Goal: Task Accomplishment & Management: Use online tool/utility

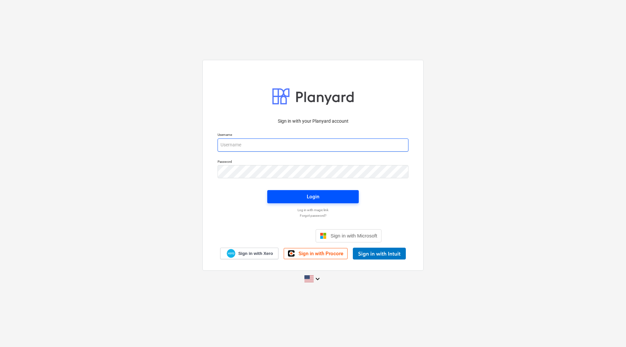
type input "[PERSON_NAME][EMAIL_ADDRESS][DOMAIN_NAME]"
click at [313, 195] on div "Login" at bounding box center [313, 197] width 13 height 9
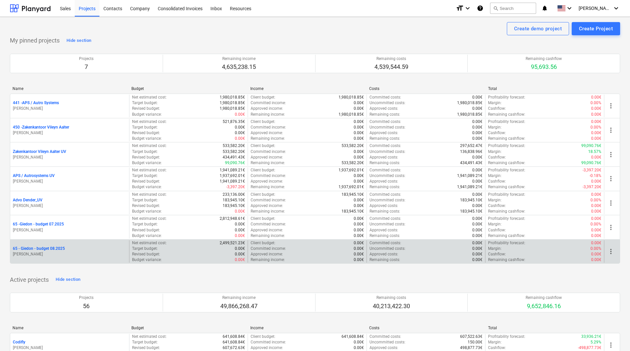
click at [46, 248] on p "65 - Giedon - budget 08.2025" at bounding box center [39, 249] width 52 height 6
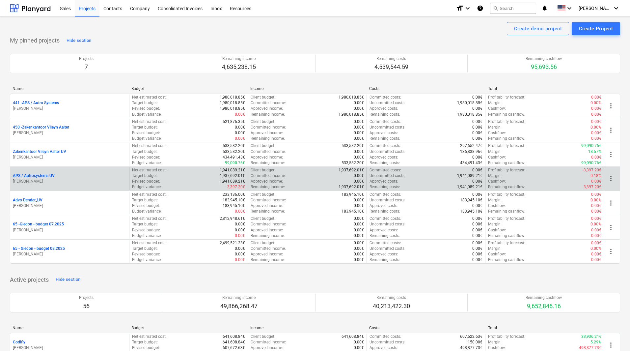
click at [29, 175] on p "APS / Autrosystems UV" at bounding box center [34, 176] width 42 height 6
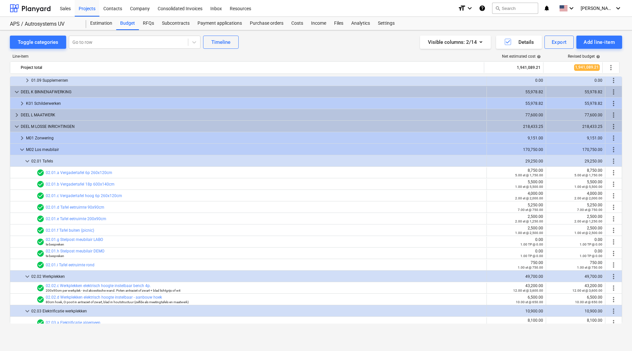
scroll to position [927, 0]
